Goal: Communication & Community: Answer question/provide support

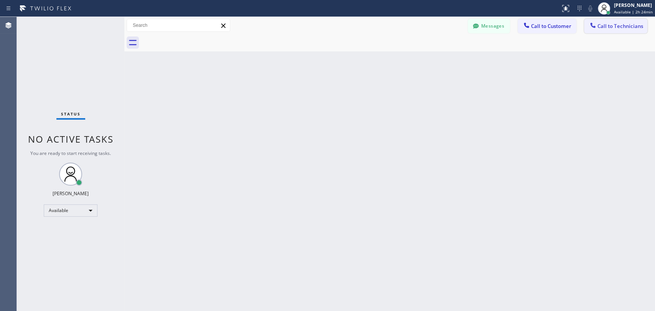
click at [621, 28] on span "Call to Technicians" at bounding box center [621, 26] width 46 height 7
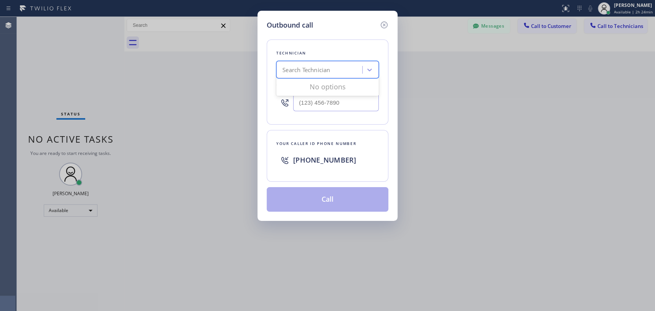
click at [330, 71] on div "Search Technician" at bounding box center [307, 70] width 48 height 9
drag, startPoint x: 283, startPoint y: 69, endPoint x: 329, endPoint y: 76, distance: 47.0
click at [329, 76] on div "ыукп ыукп" at bounding box center [327, 69] width 103 height 17
type input "ы"
click at [316, 66] on div "Search Technician" at bounding box center [307, 70] width 48 height 9
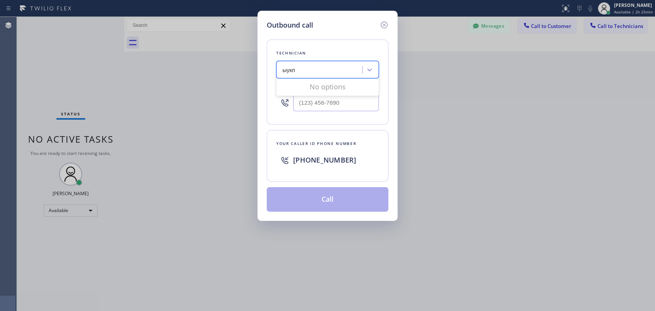
drag, startPoint x: 283, startPoint y: 69, endPoint x: 330, endPoint y: 78, distance: 47.9
click at [330, 78] on div "ыукп ыукп" at bounding box center [327, 69] width 103 height 17
type input "serg"
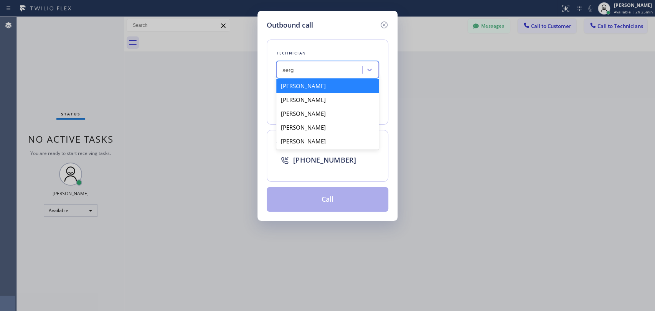
click at [334, 89] on div "[PERSON_NAME]" at bounding box center [327, 86] width 103 height 14
type input "[PHONE_NUMBER]"
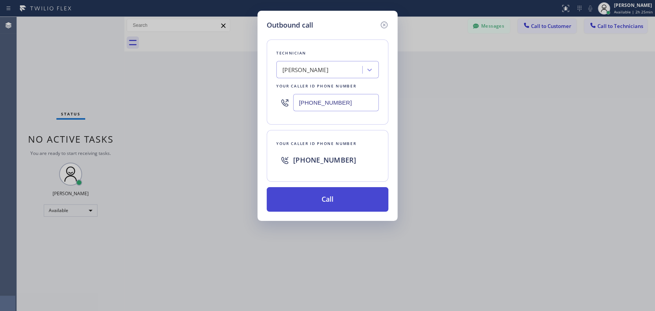
click at [337, 200] on button "Call" at bounding box center [328, 199] width 122 height 25
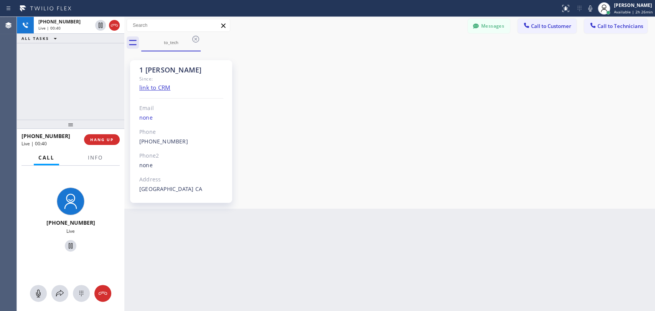
click at [647, 79] on div "1 [PERSON_NAME] Since: link to CRM Email none Phone [PHONE_NUMBER] Outbound cal…" at bounding box center [389, 130] width 527 height 154
click at [537, 34] on div "to_tech" at bounding box center [398, 42] width 514 height 17
click at [104, 142] on span "HANG UP" at bounding box center [101, 139] width 23 height 5
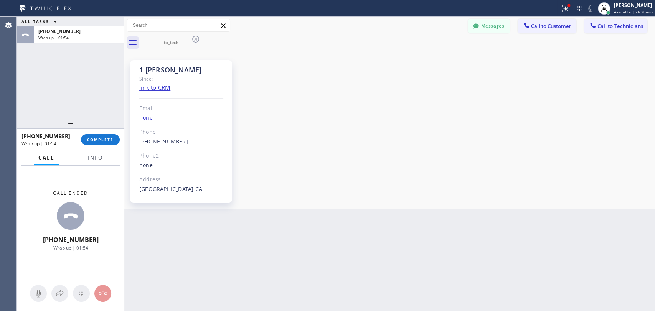
click at [575, 166] on div "1 [PERSON_NAME] Since: link to CRM Email none Phone [PHONE_NUMBER] Outbound cal…" at bounding box center [389, 130] width 527 height 154
click at [110, 138] on span "COMPLETE" at bounding box center [100, 139] width 26 height 5
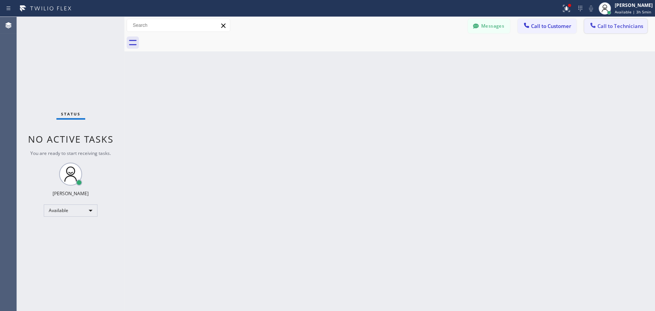
click at [605, 31] on button "Call to Technicians" at bounding box center [615, 26] width 63 height 15
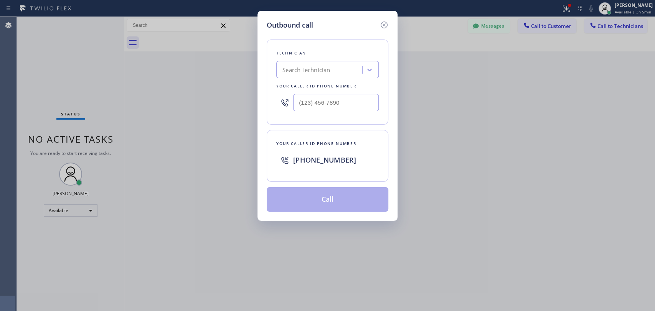
click at [295, 81] on div "Technician Search Technician Your caller id phone number" at bounding box center [328, 82] width 122 height 85
click at [295, 71] on div "Search Technician" at bounding box center [307, 70] width 48 height 9
